Goal: Find specific page/section: Find specific page/section

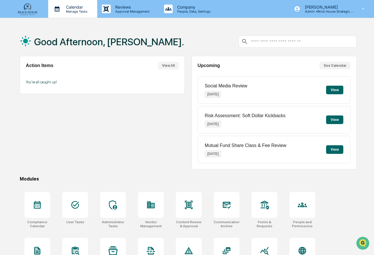
click at [81, 8] on p "Calendar" at bounding box center [75, 7] width 29 height 5
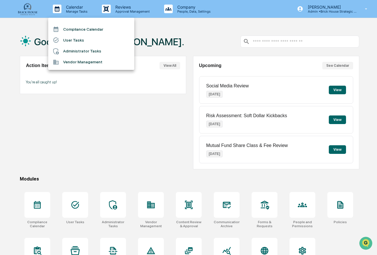
click at [80, 27] on li "Compliance Calendar" at bounding box center [91, 29] width 86 height 11
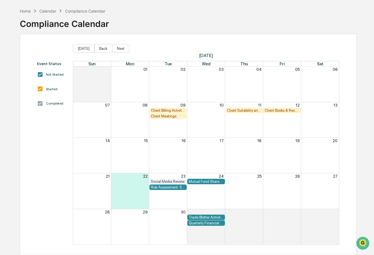
scroll to position [15, 0]
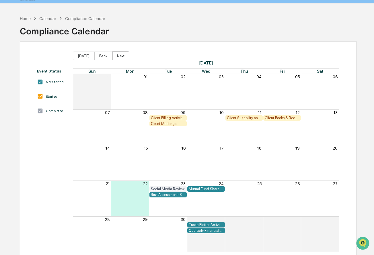
click at [116, 56] on button "Next" at bounding box center [120, 56] width 17 height 9
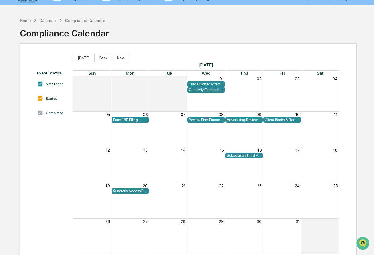
scroll to position [13, 0]
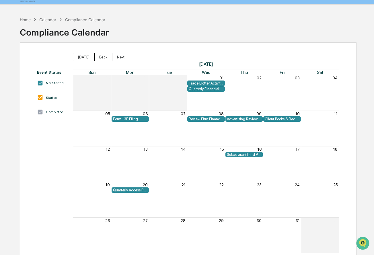
click at [97, 56] on button "Back" at bounding box center [103, 57] width 18 height 9
